Goal: Task Accomplishment & Management: Manage account settings

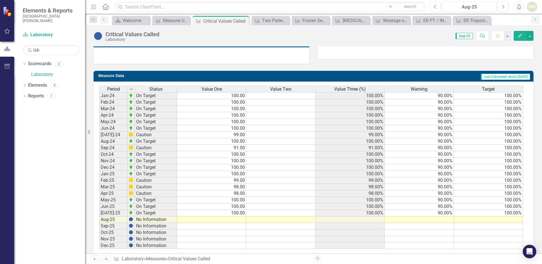
scroll to position [208, 0]
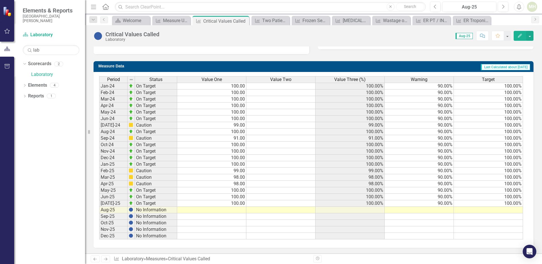
click at [233, 210] on td at bounding box center [211, 210] width 69 height 7
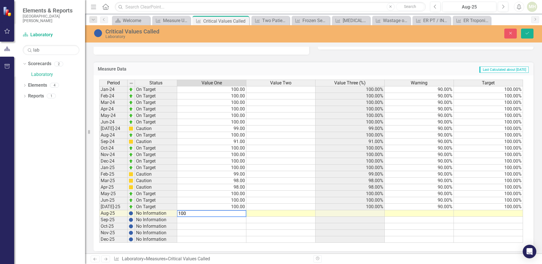
type textarea "100"
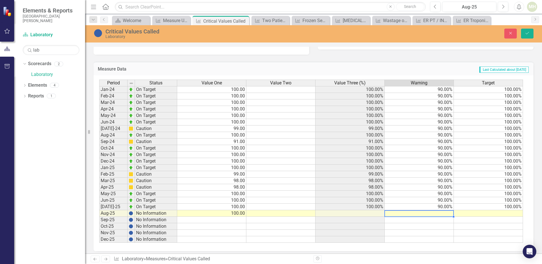
click at [416, 212] on td at bounding box center [419, 213] width 69 height 7
type textarea "90"
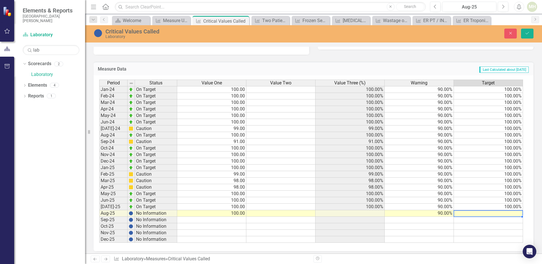
click at [488, 212] on td at bounding box center [488, 213] width 69 height 7
type textarea "100"
click at [529, 33] on icon "Save" at bounding box center [527, 33] width 5 height 4
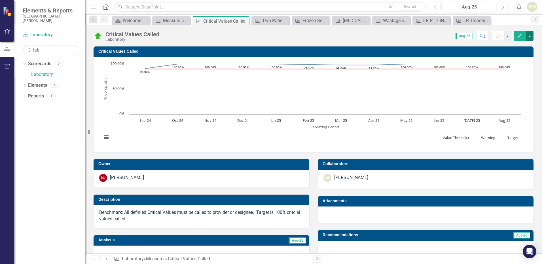
click at [533, 39] on button "button" at bounding box center [529, 36] width 7 height 10
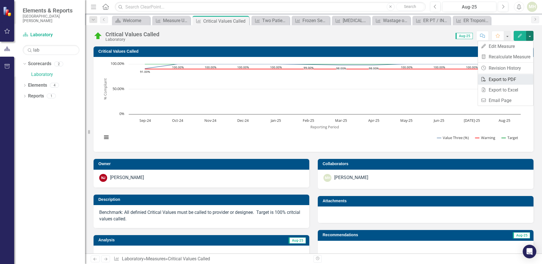
click at [509, 78] on link "PDF Export to PDF" at bounding box center [505, 79] width 55 height 10
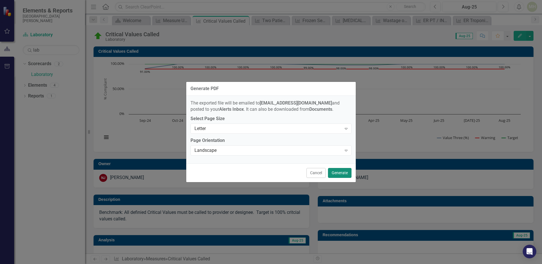
click at [342, 172] on button "Generate" at bounding box center [340, 173] width 24 height 10
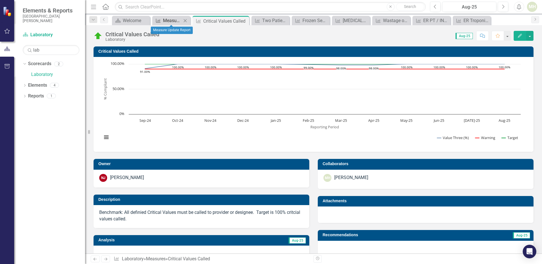
click at [172, 20] on div "Measure Update Report" at bounding box center [172, 20] width 19 height 7
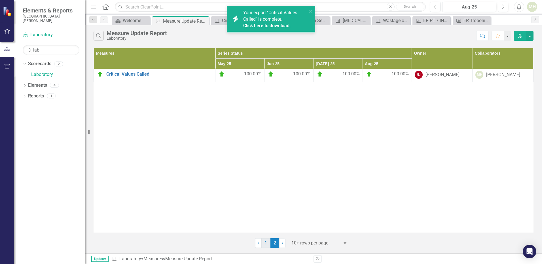
click at [268, 245] on link "1" at bounding box center [266, 244] width 9 height 10
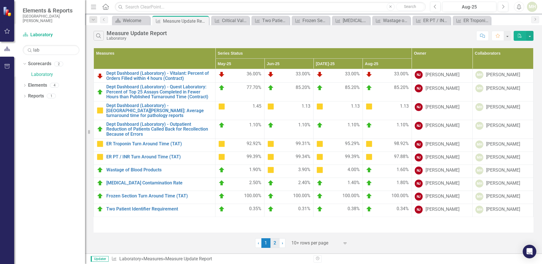
click at [273, 245] on link "2" at bounding box center [275, 244] width 9 height 10
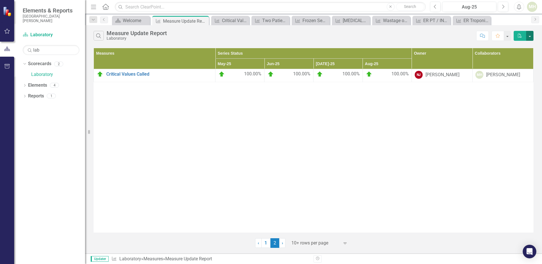
click at [531, 36] on button "button" at bounding box center [529, 36] width 7 height 10
click at [509, 46] on link "PDF Export to PDF" at bounding box center [511, 46] width 45 height 10
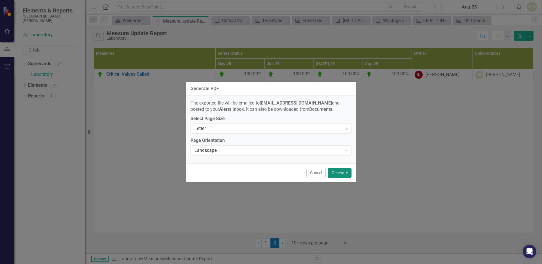
click at [337, 174] on button "Generate" at bounding box center [340, 173] width 24 height 10
